Goal: Task Accomplishment & Management: Use online tool/utility

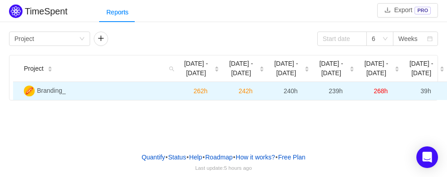
click at [400, 83] on td "268h" at bounding box center [380, 91] width 45 height 18
click at [54, 87] on span "Branding_" at bounding box center [51, 90] width 29 height 7
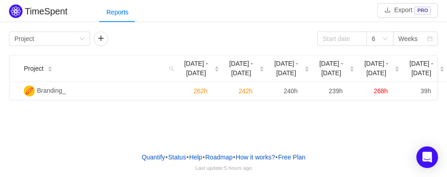
click at [88, 128] on div "TimeSpent Export PRO Reports Group by Project 6 Weeks Project Aug [DATE] - [DAT…" at bounding box center [223, 72] width 447 height 145
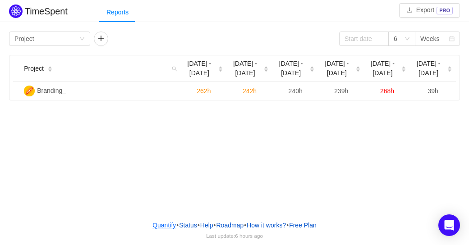
click at [156, 226] on link "Quantify" at bounding box center [164, 226] width 24 height 14
click at [154, 172] on div "TimeSpent Export PRO Reports Group by Project 6 Weeks Project Aug [DATE] - [DAT…" at bounding box center [234, 106] width 469 height 213
click at [86, 36] on div "Group by Project" at bounding box center [49, 39] width 81 height 14
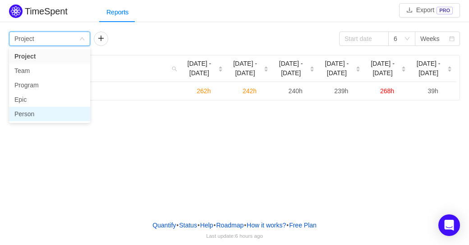
click at [46, 116] on li "Person" at bounding box center [49, 114] width 81 height 14
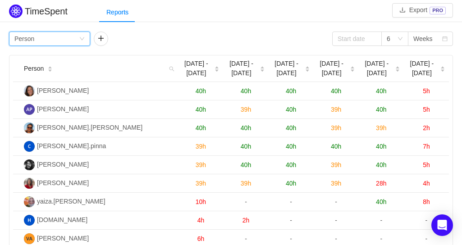
click at [75, 37] on div "Group by Person" at bounding box center [46, 39] width 64 height 14
click at [125, 39] on div "Group by Person 6 Weeks" at bounding box center [231, 39] width 444 height 14
click at [97, 37] on button "button" at bounding box center [101, 39] width 14 height 14
click at [160, 46] on div "Group by Person Group by 6 Weeks Person Aug 11 - 17 Aug 18 - 24 Aug 25 - 31 Sep…" at bounding box center [231, 140] width 444 height 217
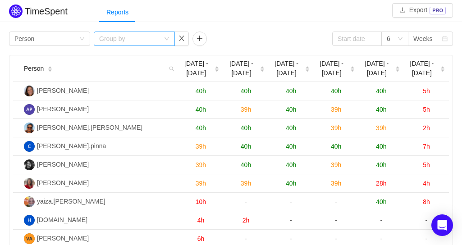
click at [165, 38] on div "Group by" at bounding box center [134, 39] width 81 height 14
click at [239, 19] on div "Reports" at bounding box center [280, 12] width 363 height 20
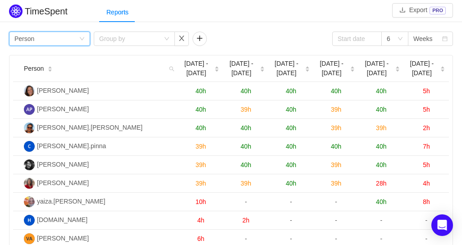
click at [72, 41] on div "Group by Person" at bounding box center [46, 39] width 64 height 14
click at [294, 33] on div "Group by Person Group by 6 Weeks" at bounding box center [231, 39] width 444 height 14
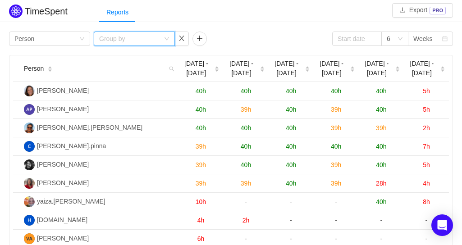
click at [165, 32] on div "Group by" at bounding box center [134, 39] width 81 height 14
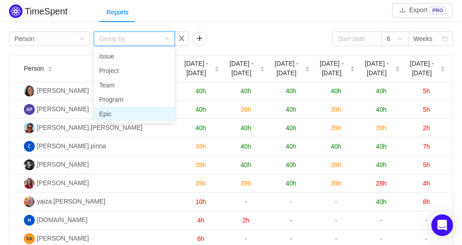
click at [120, 110] on li "Epic" at bounding box center [134, 114] width 81 height 14
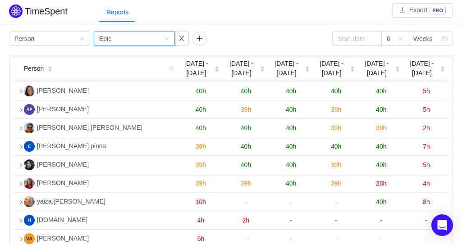
click at [218, 23] on div "TimeSpent Export PRO Reports Group by Person Group by Epic 6 Weeks Person Aug 1…" at bounding box center [231, 125] width 462 height 246
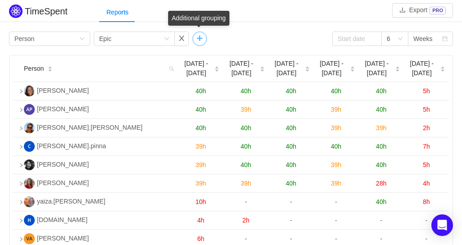
click at [198, 39] on button "button" at bounding box center [199, 39] width 14 height 14
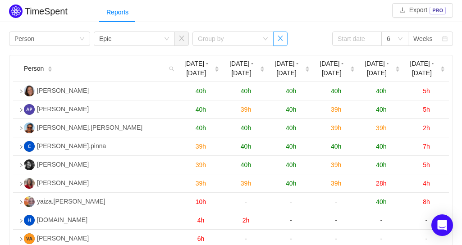
click at [284, 40] on button "button" at bounding box center [280, 39] width 14 height 14
click at [170, 38] on div "Group by Epic" at bounding box center [134, 39] width 81 height 14
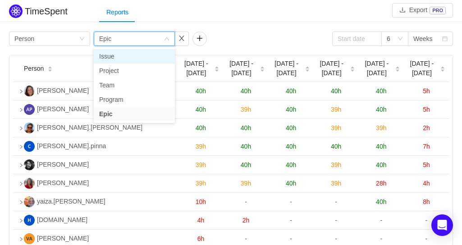
click at [134, 54] on li "Issue" at bounding box center [134, 56] width 81 height 14
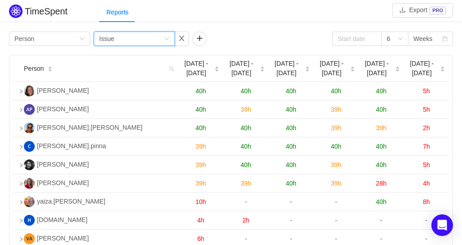
click at [249, 33] on div "Group by Person Group by Issue 6 Weeks" at bounding box center [231, 39] width 444 height 14
click at [183, 39] on button "button" at bounding box center [181, 39] width 14 height 14
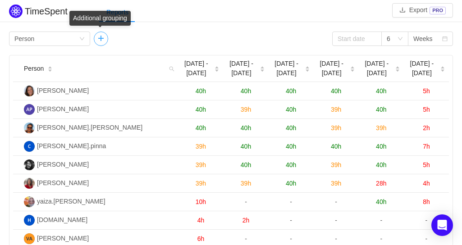
click at [106, 38] on button "button" at bounding box center [101, 39] width 14 height 14
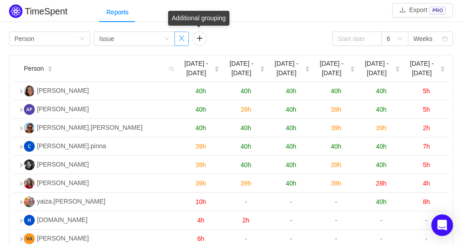
click at [185, 39] on button "button" at bounding box center [181, 39] width 14 height 14
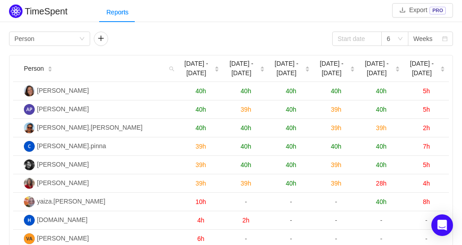
click at [206, 30] on div "Group by Person 6 Weeks Person Aug 11 - 17 Aug 18 - 24 Aug 25 - 31 Sep 1 - 7 Se…" at bounding box center [231, 138] width 462 height 219
click at [152, 31] on div "Group by Person 6 Weeks Person Aug 11 - 17 Aug 18 - 24 Aug 25 - 31 Sep 1 - 7 Se…" at bounding box center [231, 138] width 462 height 219
click at [156, 31] on div "Group by Person 6 Weeks Person Aug 11 - 17 Aug 18 - 24 Aug 25 - 31 Sep 1 - 7 Se…" at bounding box center [231, 138] width 462 height 219
click at [235, 27] on div "TimeSpent Export PRO Reports Group by Person 6 Weeks Person Aug 11 - 17 Aug 18 …" at bounding box center [231, 125] width 462 height 246
